Goal: Ask a question

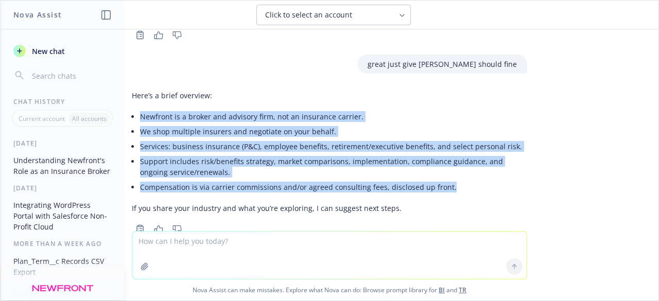
scroll to position [1034, 0]
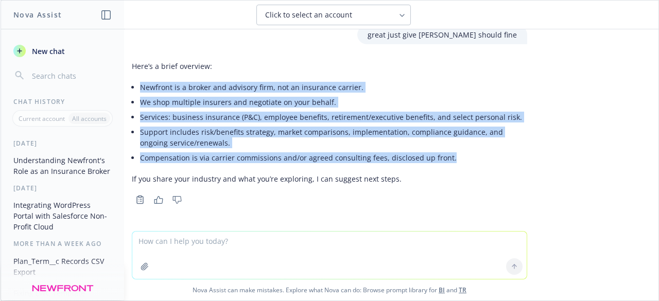
click at [505, 160] on li "Compensation is via carrier commissions and/or agreed consulting fees, disclose…" at bounding box center [333, 157] width 387 height 15
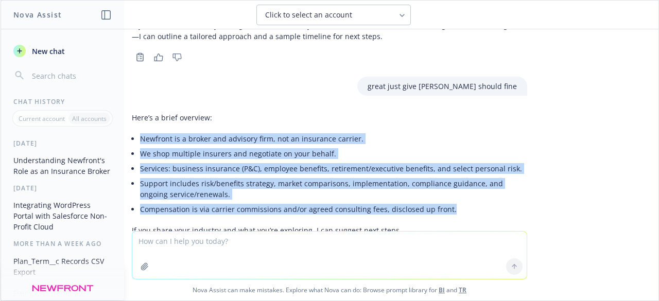
click at [529, 142] on div "what is newfront ,is it insurance company or broker ? can you help me with tesh…" at bounding box center [330, 130] width 658 height 202
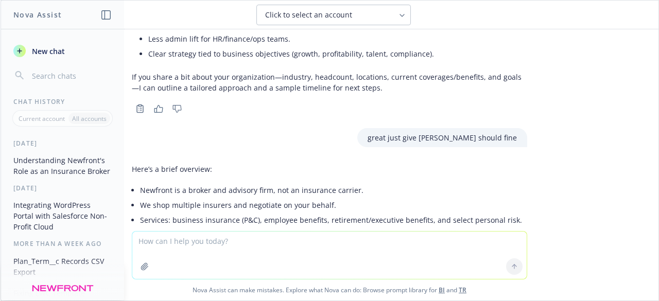
scroll to position [1034, 0]
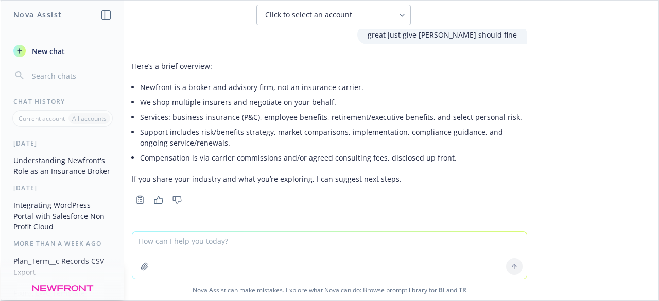
click at [297, 254] on textarea at bounding box center [329, 255] width 394 height 47
paste textarea "2. Data Subjects – eg industry/financial/health etc involved in the project"
type textarea "2. Data Subjects – eg industry/financial/health etc involved in the project"
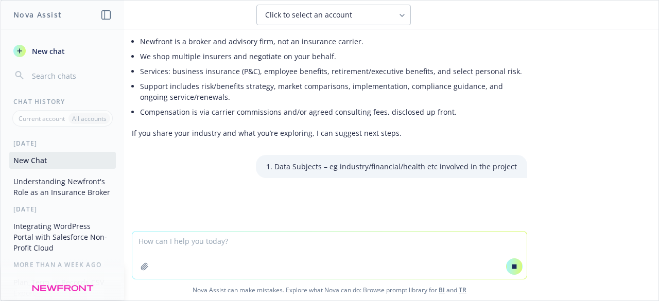
scroll to position [991, 0]
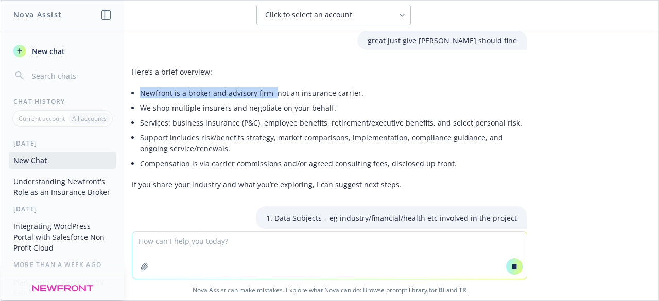
drag, startPoint x: 131, startPoint y: 90, endPoint x: 265, endPoint y: 89, distance: 133.9
click at [265, 89] on div "Here’s a brief overview: Newfront is a broker and advisory firm, not an insuran…" at bounding box center [329, 128] width 395 height 132
copy li "Newfront is a broker and advisory firm,"
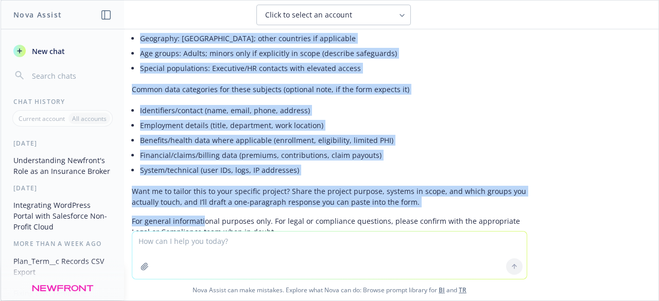
scroll to position [1477, 0]
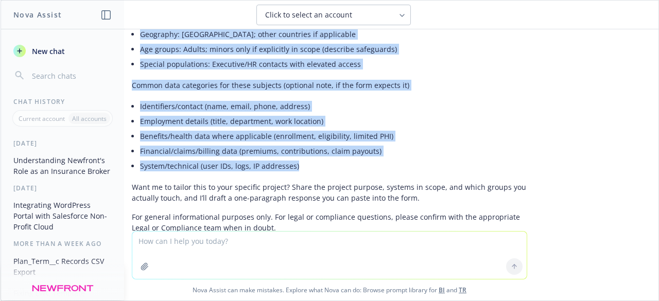
drag, startPoint x: 125, startPoint y: 109, endPoint x: 296, endPoint y: 171, distance: 182.1
click at [296, 171] on div "Thanks—quick clarification first: “Data subjects” are the people whose data is …" at bounding box center [329, 24] width 395 height 425
copy div "Loremipsu dolors ametconse adi “Elit Seddoeiu temporin ut lab etdolor” Magnaali…"
